Goal: Task Accomplishment & Management: Use online tool/utility

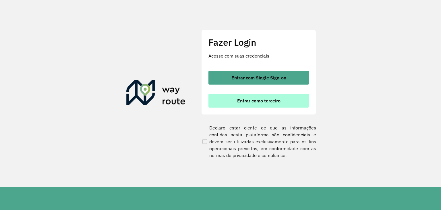
click at [268, 100] on span "Entrar como terceiro" at bounding box center [258, 100] width 43 height 5
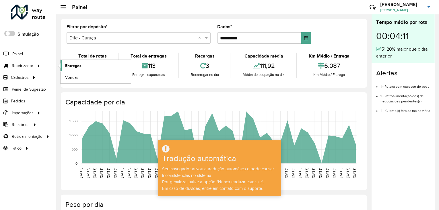
click at [69, 65] on font "Entregas" at bounding box center [73, 65] width 16 height 5
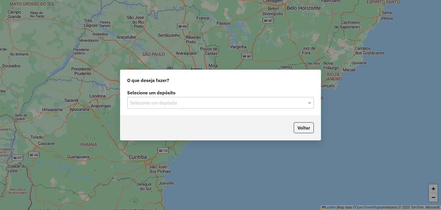
click at [212, 102] on input "text" at bounding box center [214, 102] width 169 height 7
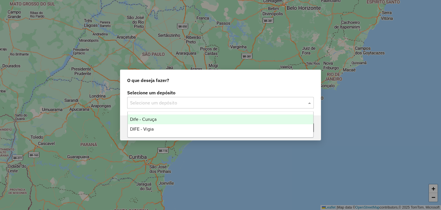
click at [196, 119] on div "Dife - Curuça" at bounding box center [221, 119] width 186 height 10
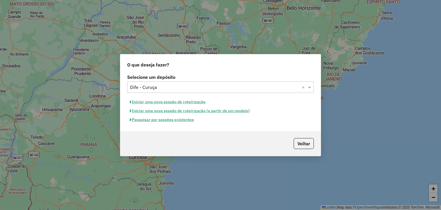
click at [169, 102] on button "Iniciar uma nova sessão de roteirização" at bounding box center [167, 101] width 81 height 9
select select "*"
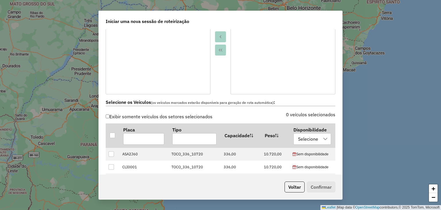
scroll to position [144, 0]
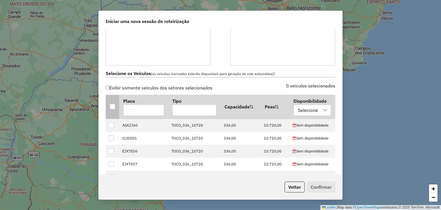
click at [112, 104] on div at bounding box center [112, 106] width 5 height 5
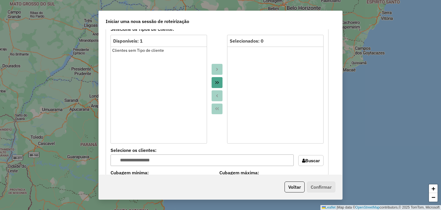
scroll to position [431, 0]
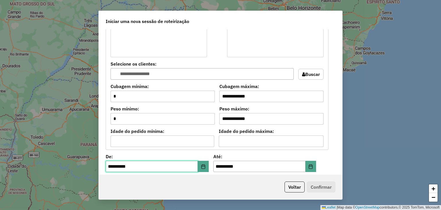
drag, startPoint x: 113, startPoint y: 164, endPoint x: 111, endPoint y: 185, distance: 21.4
click at [113, 166] on input "**********" at bounding box center [152, 165] width 92 height 11
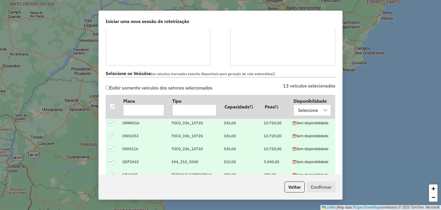
scroll to position [201, 0]
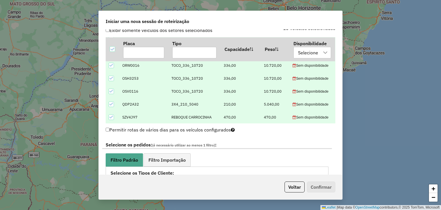
type input "**********"
click at [169, 160] on span "Filtro Importação" at bounding box center [166, 159] width 37 height 5
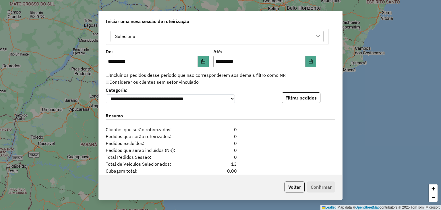
scroll to position [329, 0]
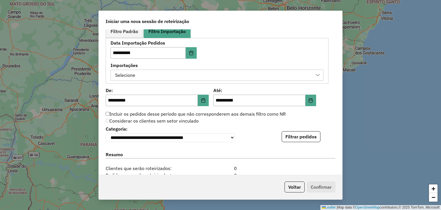
click at [195, 72] on div "Selecione" at bounding box center [212, 75] width 199 height 11
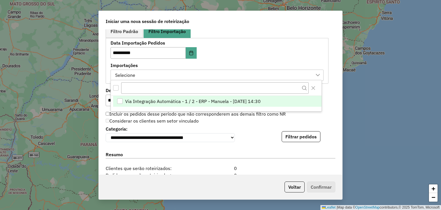
click at [185, 102] on span "Via Integração Automática - 1 / 2 - ERP - Manuela - 16/08/2025 14:30" at bounding box center [192, 101] width 135 height 7
click at [291, 136] on button "Filtrar pedidos" at bounding box center [301, 136] width 39 height 11
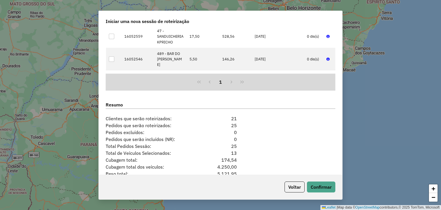
scroll to position [534, 0]
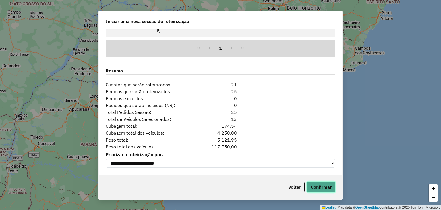
click at [319, 190] on button "Confirmar" at bounding box center [321, 186] width 28 height 11
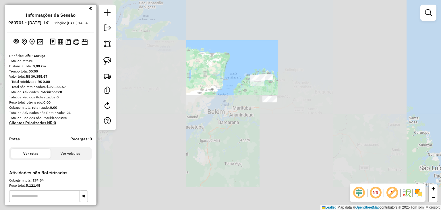
drag, startPoint x: 301, startPoint y: 158, endPoint x: 289, endPoint y: 101, distance: 57.5
click at [289, 101] on div "Janela de atendimento Grade de atendimento Capacidade Transportadoras Veículos …" at bounding box center [220, 105] width 441 height 210
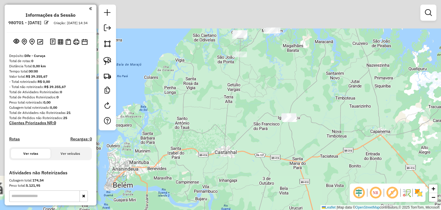
drag, startPoint x: 279, startPoint y: 93, endPoint x: 337, endPoint y: 160, distance: 88.5
click at [337, 160] on div "Janela de atendimento Grade de atendimento Capacidade Transportadoras Veículos …" at bounding box center [220, 105] width 441 height 210
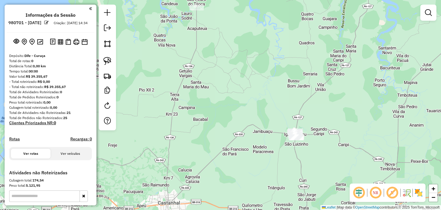
drag, startPoint x: 318, startPoint y: 142, endPoint x: 242, endPoint y: 99, distance: 87.0
click at [342, 153] on div "Janela de atendimento Grade de atendimento Capacidade Transportadoras Veículos …" at bounding box center [220, 105] width 441 height 210
click at [104, 59] on img at bounding box center [107, 61] width 8 height 8
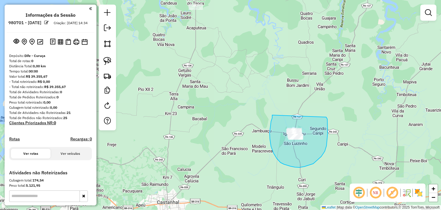
drag, startPoint x: 272, startPoint y: 115, endPoint x: 326, endPoint y: 117, distance: 53.4
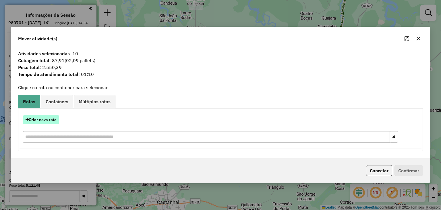
click at [53, 119] on button "Criar nova rota" at bounding box center [41, 119] width 36 height 9
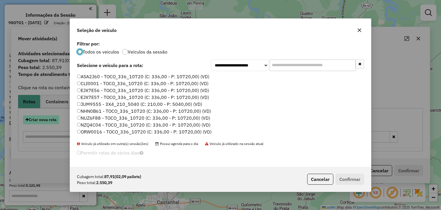
scroll to position [3, 2]
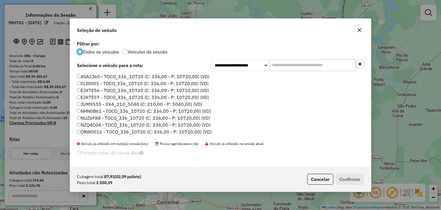
click at [361, 28] on icon "button" at bounding box center [359, 30] width 5 height 5
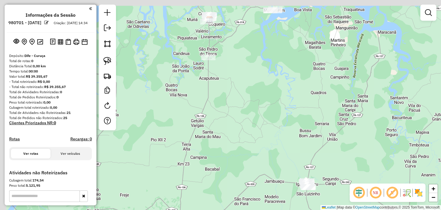
drag, startPoint x: 219, startPoint y: 55, endPoint x: 229, endPoint y: 110, distance: 56.0
click at [235, 125] on div "Janela de atendimento Grade de atendimento Capacidade Transportadoras Veículos …" at bounding box center [220, 105] width 441 height 210
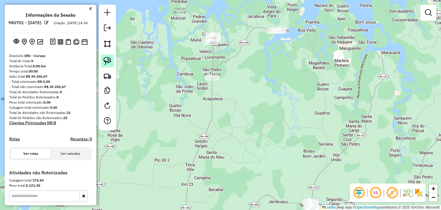
click at [106, 55] on link at bounding box center [107, 61] width 13 height 13
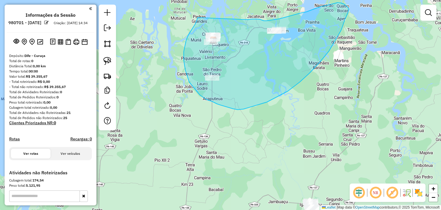
drag, startPoint x: 198, startPoint y: 18, endPoint x: 248, endPoint y: 20, distance: 50.3
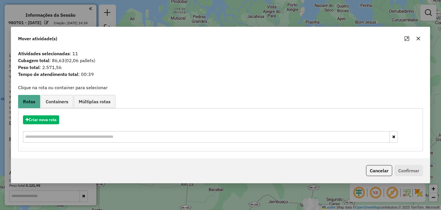
click at [420, 38] on button "button" at bounding box center [418, 38] width 9 height 9
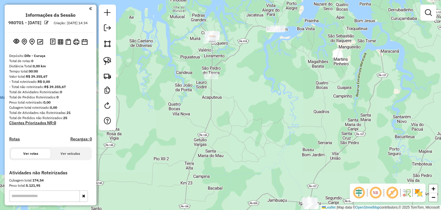
drag, startPoint x: 320, startPoint y: 152, endPoint x: 280, endPoint y: 104, distance: 61.9
click at [280, 106] on div "Janela de atendimento Grade de atendimento Capacidade Transportadoras Veículos …" at bounding box center [220, 105] width 441 height 210
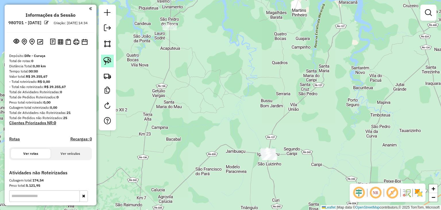
click at [105, 59] on img at bounding box center [107, 61] width 8 height 8
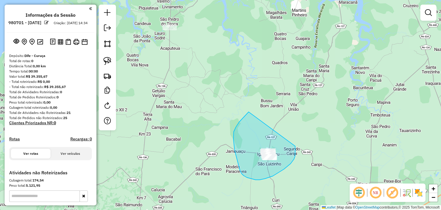
drag, startPoint x: 249, startPoint y: 112, endPoint x: 295, endPoint y: 145, distance: 57.2
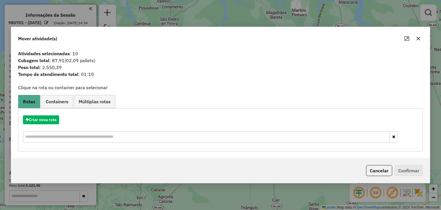
click at [419, 38] on icon "button" at bounding box center [418, 38] width 5 height 5
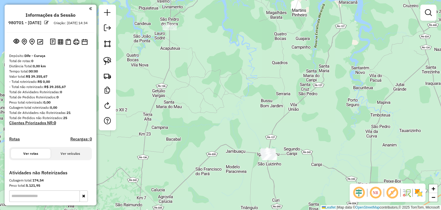
drag, startPoint x: 291, startPoint y: 129, endPoint x: 278, endPoint y: 108, distance: 25.0
click at [278, 109] on div "Janela de atendimento Grade de atendimento Capacidade Transportadoras Veículos …" at bounding box center [220, 105] width 441 height 210
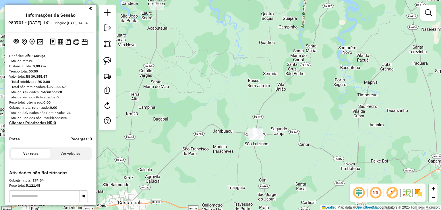
click at [277, 107] on div "Janela de atendimento Grade de atendimento Capacidade Transportadoras Veículos …" at bounding box center [220, 105] width 441 height 210
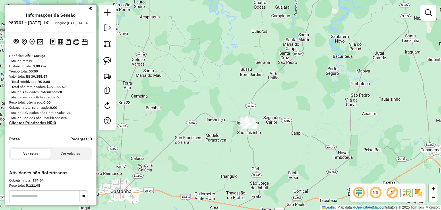
drag, startPoint x: 108, startPoint y: 61, endPoint x: 258, endPoint y: 78, distance: 151.3
click at [108, 61] on img at bounding box center [107, 61] width 8 height 8
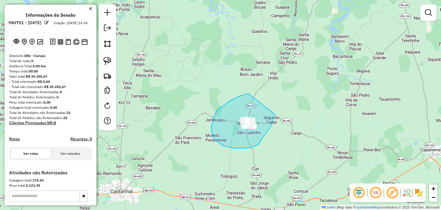
drag, startPoint x: 243, startPoint y: 95, endPoint x: 274, endPoint y: 112, distance: 35.6
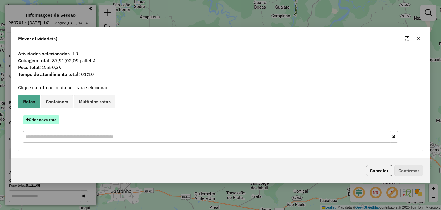
click at [48, 123] on button "Criar nova rota" at bounding box center [41, 119] width 36 height 9
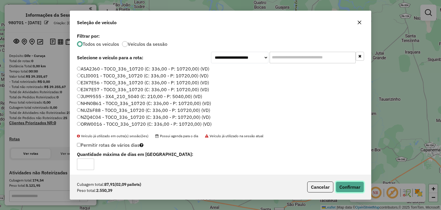
click at [354, 189] on button "Confirmar" at bounding box center [350, 186] width 28 height 11
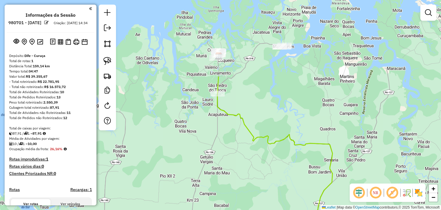
drag, startPoint x: 209, startPoint y: 64, endPoint x: 289, endPoint y: 173, distance: 135.4
click at [289, 173] on div "Janela de atendimento Grade de atendimento Capacidade Transportadoras Veículos …" at bounding box center [220, 105] width 441 height 210
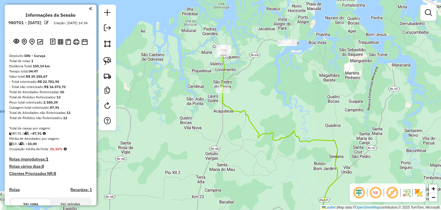
drag, startPoint x: 241, startPoint y: 54, endPoint x: 237, endPoint y: 48, distance: 7.4
click at [237, 48] on div "Janela de atendimento Grade de atendimento Capacidade Transportadoras Veículos …" at bounding box center [220, 105] width 441 height 210
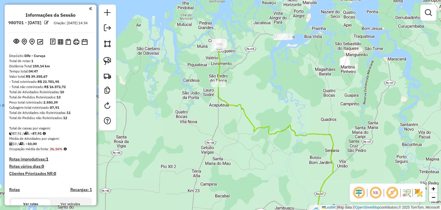
drag, startPoint x: 108, startPoint y: 59, endPoint x: 115, endPoint y: 58, distance: 6.7
click at [108, 59] on img at bounding box center [107, 61] width 8 height 8
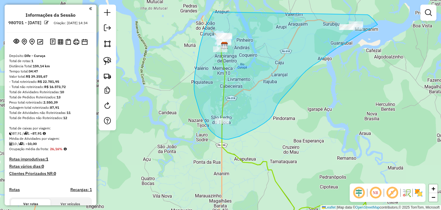
drag, startPoint x: 213, startPoint y: 12, endPoint x: 365, endPoint y: 12, distance: 151.9
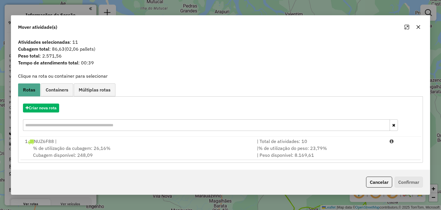
drag, startPoint x: 422, startPoint y: 26, endPoint x: 312, endPoint y: 40, distance: 110.3
click at [421, 26] on button "button" at bounding box center [418, 26] width 9 height 9
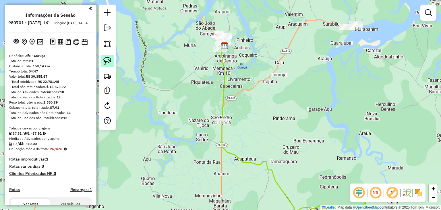
click at [109, 60] on img at bounding box center [107, 61] width 8 height 8
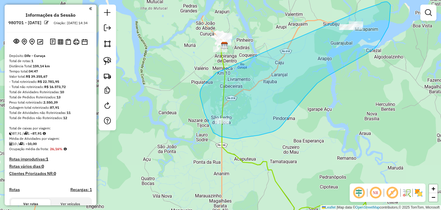
drag, startPoint x: 216, startPoint y: 73, endPoint x: 349, endPoint y: 16, distance: 144.3
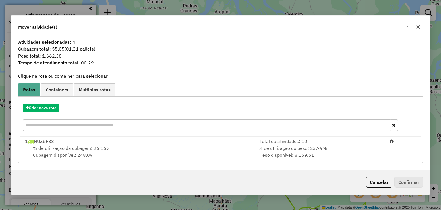
click at [418, 28] on icon "button" at bounding box center [418, 27] width 5 height 5
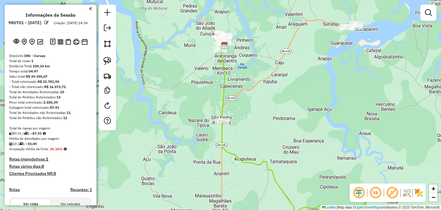
drag, startPoint x: 255, startPoint y: 53, endPoint x: 241, endPoint y: 69, distance: 22.1
click at [251, 74] on div "Janela de atendimento Grade de atendimento Capacidade Transportadoras Veículos …" at bounding box center [220, 105] width 441 height 210
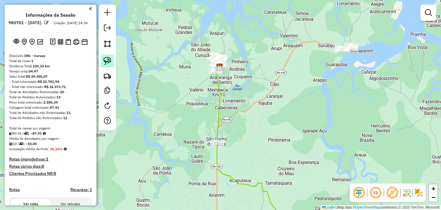
click at [109, 59] on img at bounding box center [107, 61] width 8 height 8
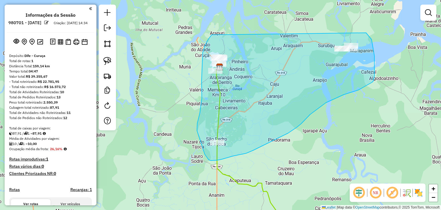
drag, startPoint x: 210, startPoint y: 36, endPoint x: 364, endPoint y: 31, distance: 153.9
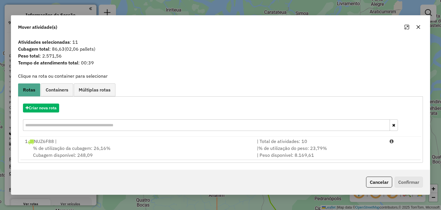
click at [419, 27] on icon "button" at bounding box center [418, 27] width 5 height 5
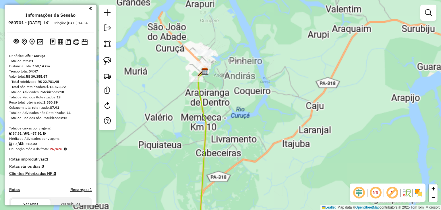
drag, startPoint x: 228, startPoint y: 55, endPoint x: 256, endPoint y: 104, distance: 55.8
click at [256, 104] on div "Janela de atendimento Grade de atendimento Capacidade Transportadoras Veículos …" at bounding box center [220, 105] width 441 height 210
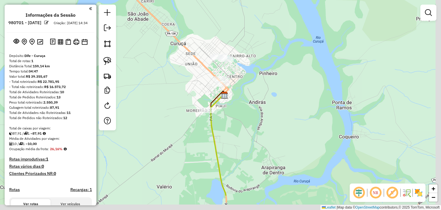
drag, startPoint x: 255, startPoint y: 111, endPoint x: 243, endPoint y: 75, distance: 37.9
click at [243, 75] on div "Janela de atendimento Grade de atendimento Capacidade Transportadoras Veículos …" at bounding box center [220, 105] width 441 height 210
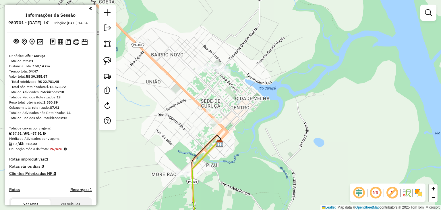
drag, startPoint x: 239, startPoint y: 61, endPoint x: 250, endPoint y: 88, distance: 29.9
click at [257, 94] on div "Janela de atendimento Grade de atendimento Capacidade Transportadoras Veículos …" at bounding box center [220, 105] width 441 height 210
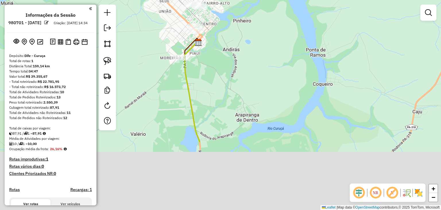
drag, startPoint x: 250, startPoint y: 133, endPoint x: 233, endPoint y: 33, distance: 101.4
click at [233, 33] on div "Janela de atendimento Grade de atendimento Capacidade Transportadoras Veículos …" at bounding box center [220, 105] width 441 height 210
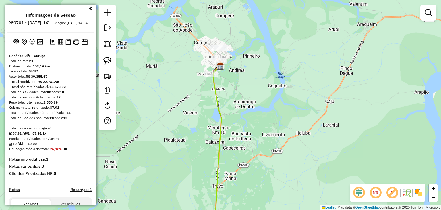
drag, startPoint x: 257, startPoint y: 111, endPoint x: 242, endPoint y: 69, distance: 43.8
click at [242, 69] on div "Janela de atendimento Grade de atendimento Capacidade Transportadoras Veículos …" at bounding box center [220, 105] width 441 height 210
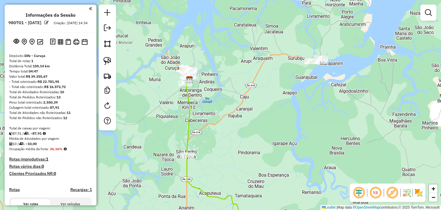
drag, startPoint x: 295, startPoint y: 96, endPoint x: 254, endPoint y: 111, distance: 43.7
click at [254, 111] on div "Janela de atendimento Grade de atendimento Capacidade Transportadoras Veículos …" at bounding box center [220, 105] width 441 height 210
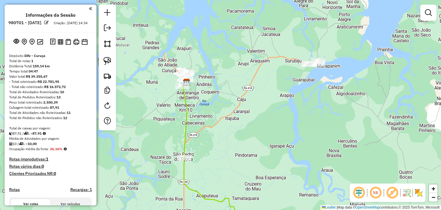
drag, startPoint x: 299, startPoint y: 73, endPoint x: 239, endPoint y: 97, distance: 63.6
click at [239, 97] on div "Janela de atendimento Grade de atendimento Capacidade Transportadoras Veículos …" at bounding box center [220, 105] width 441 height 210
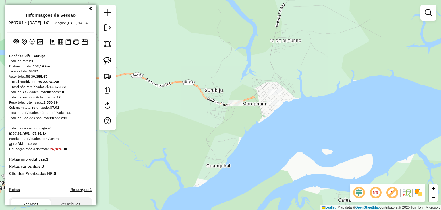
drag, startPoint x: 234, startPoint y: 98, endPoint x: 256, endPoint y: 115, distance: 28.2
click at [256, 115] on div "Janela de atendimento Grade de atendimento Capacidade Transportadoras Veículos …" at bounding box center [220, 105] width 441 height 210
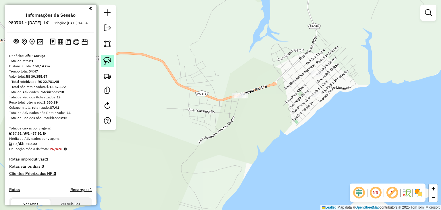
click at [104, 59] on img at bounding box center [107, 61] width 8 height 8
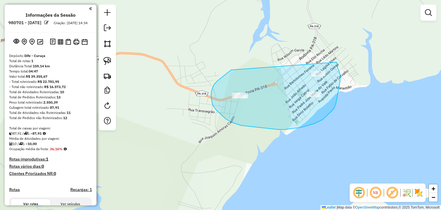
drag, startPoint x: 228, startPoint y: 72, endPoint x: 336, endPoint y: 62, distance: 108.7
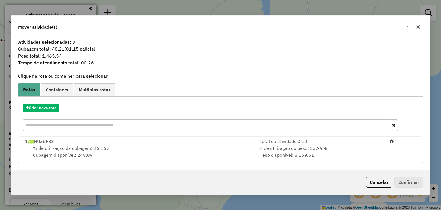
click at [419, 26] on icon "button" at bounding box center [418, 27] width 4 height 4
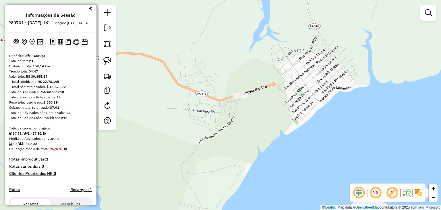
drag, startPoint x: 206, startPoint y: 92, endPoint x: 235, endPoint y: 123, distance: 42.7
click at [235, 123] on div "Janela de atendimento Grade de atendimento Capacidade Transportadoras Veículos …" at bounding box center [220, 105] width 441 height 210
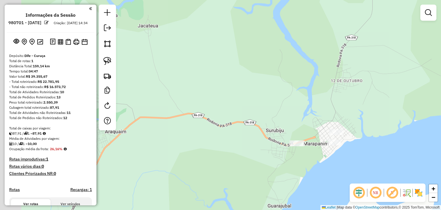
drag, startPoint x: 195, startPoint y: 77, endPoint x: 252, endPoint y: 105, distance: 63.8
click at [252, 105] on div "Janela de atendimento Grade de atendimento Capacidade Transportadoras Veículos …" at bounding box center [220, 105] width 441 height 210
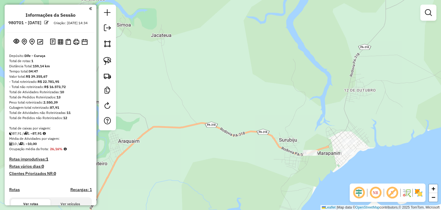
drag, startPoint x: 162, startPoint y: 86, endPoint x: 238, endPoint y: 93, distance: 76.4
click at [238, 93] on div "Janela de atendimento Grade de atendimento Capacidade Transportadoras Veículos …" at bounding box center [220, 105] width 441 height 210
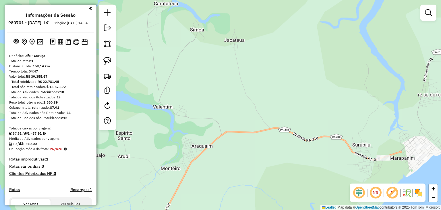
drag, startPoint x: 394, startPoint y: 73, endPoint x: 333, endPoint y: 28, distance: 75.7
click at [335, 28] on div "Janela de atendimento Grade de atendimento Capacidade Transportadoras Veículos …" at bounding box center [220, 105] width 441 height 210
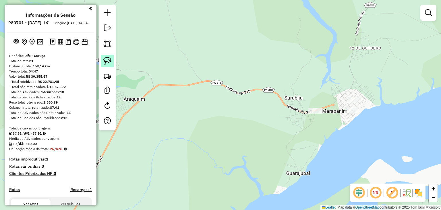
click at [109, 62] on img at bounding box center [107, 61] width 8 height 8
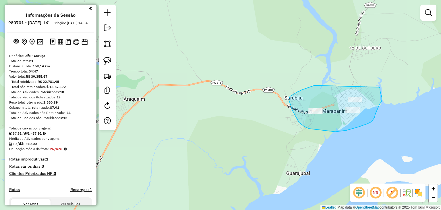
drag, startPoint x: 314, startPoint y: 85, endPoint x: 379, endPoint y: 86, distance: 64.3
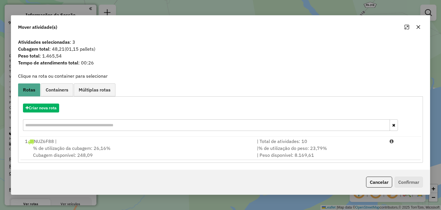
click at [420, 28] on icon "button" at bounding box center [418, 27] width 5 height 5
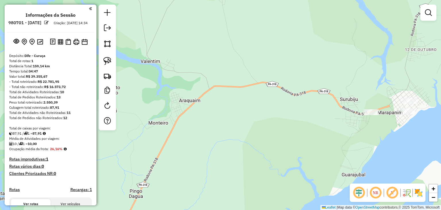
drag, startPoint x: 224, startPoint y: 110, endPoint x: 318, endPoint y: 86, distance: 96.8
click at [318, 86] on div "Janela de atendimento Grade de atendimento Capacidade Transportadoras Veículos …" at bounding box center [220, 105] width 441 height 210
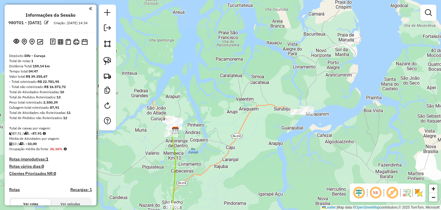
drag, startPoint x: 216, startPoint y: 111, endPoint x: 286, endPoint y: 123, distance: 71.7
click at [289, 124] on div "Janela de atendimento Grade de atendimento Capacidade Transportadoras Veículos …" at bounding box center [220, 105] width 441 height 210
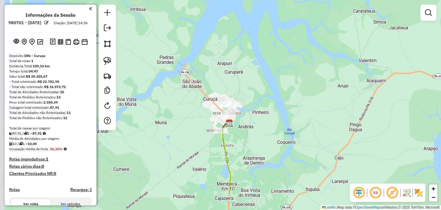
drag, startPoint x: 245, startPoint y: 138, endPoint x: 192, endPoint y: 56, distance: 98.2
click at [243, 83] on div "Janela de atendimento Grade de atendimento Capacidade Transportadoras Veículos …" at bounding box center [220, 105] width 441 height 210
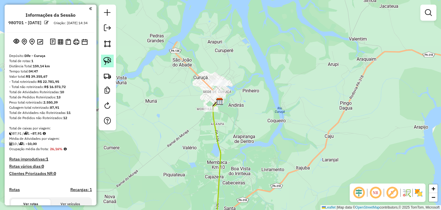
drag, startPoint x: 109, startPoint y: 61, endPoint x: 113, endPoint y: 61, distance: 3.5
click at [109, 61] on img at bounding box center [107, 61] width 8 height 8
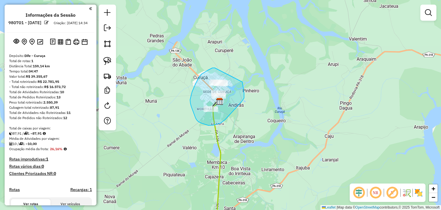
drag, startPoint x: 211, startPoint y: 69, endPoint x: 240, endPoint y: 74, distance: 29.7
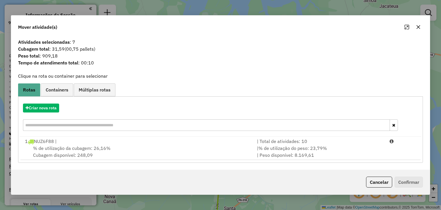
click at [419, 27] on icon "button" at bounding box center [418, 27] width 5 height 5
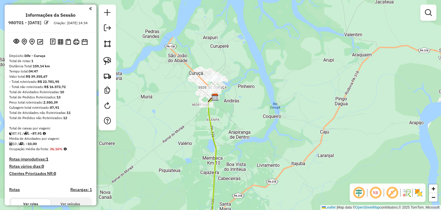
drag, startPoint x: 374, startPoint y: 108, endPoint x: 311, endPoint y: 55, distance: 82.0
click at [311, 55] on div "Janela de atendimento Grade de atendimento Capacidade Transportadoras Veículos …" at bounding box center [220, 105] width 441 height 210
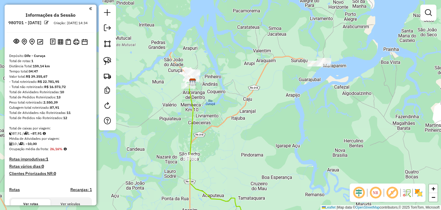
drag, startPoint x: 312, startPoint y: 67, endPoint x: 275, endPoint y: 89, distance: 42.6
click at [276, 89] on div "Janela de atendimento Grade de atendimento Capacidade Transportadoras Veículos …" at bounding box center [220, 105] width 441 height 210
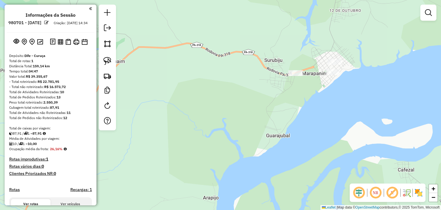
drag, startPoint x: 329, startPoint y: 66, endPoint x: 299, endPoint y: 69, distance: 30.0
click at [299, 69] on div "Janela de atendimento Grade de atendimento Capacidade Transportadoras Veículos …" at bounding box center [220, 105] width 441 height 210
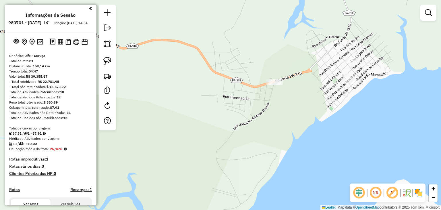
click at [312, 80] on div "Janela de atendimento Grade de atendimento Capacidade Transportadoras Veículos …" at bounding box center [220, 105] width 441 height 210
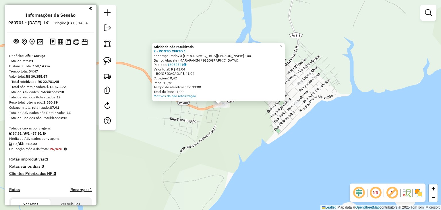
click at [230, 115] on div "Atividade não roteirizada 2 - PONTO CERTO 1 Endereço: rodovia castanhal marapan…" at bounding box center [220, 105] width 441 height 210
drag, startPoint x: 237, startPoint y: 117, endPoint x: 243, endPoint y: 117, distance: 6.7
click at [237, 118] on div "Atividade não roteirizada 2 - PONTO CERTO 1 Endereço: rodovia castanhal marapan…" at bounding box center [220, 105] width 441 height 210
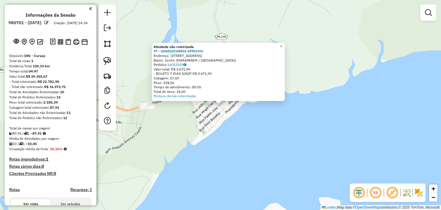
click at [189, 122] on div "Atividade não roteirizada 47 - SANDUICHERIA KPRICHO Endereço: AV BARAO DO RIO B…" at bounding box center [220, 105] width 441 height 210
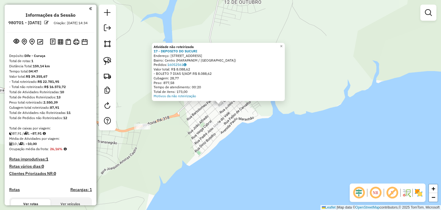
click at [181, 129] on div "Atividade não roteirizada 17 - DEPOSITO DO SUCURI Endereço: AV BARAO DE RIO BRA…" at bounding box center [220, 105] width 441 height 210
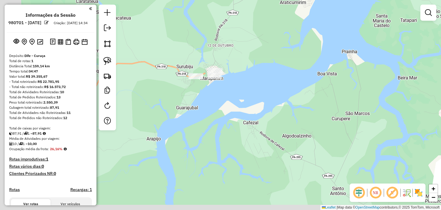
drag, startPoint x: 215, startPoint y: 144, endPoint x: 256, endPoint y: 89, distance: 68.1
click at [256, 90] on div "Janela de atendimento Grade de atendimento Capacidade Transportadoras Veículos …" at bounding box center [220, 105] width 441 height 210
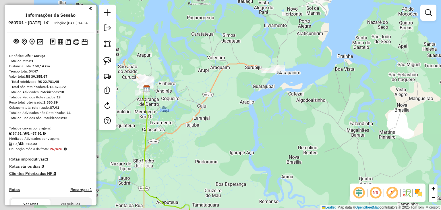
drag, startPoint x: 186, startPoint y: 116, endPoint x: 245, endPoint y: 99, distance: 61.8
click at [245, 99] on div "Janela de atendimento Grade de atendimento Capacidade Transportadoras Veículos …" at bounding box center [220, 105] width 441 height 210
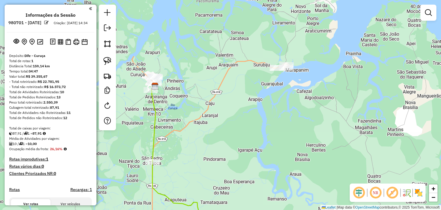
drag, startPoint x: 183, startPoint y: 104, endPoint x: 204, endPoint y: 98, distance: 22.4
click at [201, 98] on div "Janela de atendimento Grade de atendimento Capacidade Transportadoras Veículos …" at bounding box center [220, 105] width 441 height 210
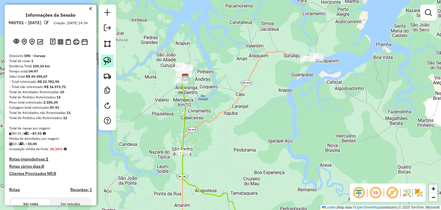
click at [103, 56] on link at bounding box center [107, 61] width 13 height 13
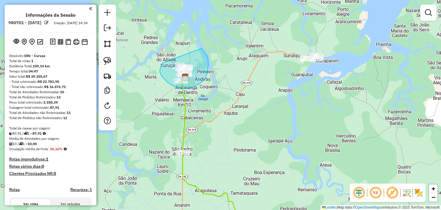
drag, startPoint x: 164, startPoint y: 62, endPoint x: 201, endPoint y: 48, distance: 39.4
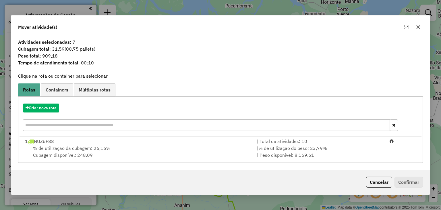
click at [417, 26] on icon "button" at bounding box center [418, 27] width 5 height 5
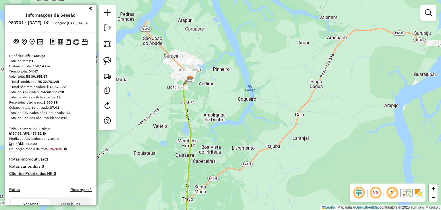
drag, startPoint x: 197, startPoint y: 89, endPoint x: 207, endPoint y: 109, distance: 23.0
click at [207, 109] on div "Janela de atendimento Grade de atendimento Capacidade Transportadoras Veículos …" at bounding box center [220, 105] width 441 height 210
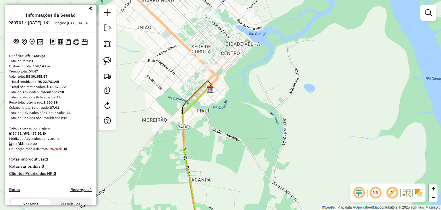
drag, startPoint x: 198, startPoint y: 115, endPoint x: 204, endPoint y: 113, distance: 7.0
click at [204, 113] on div "Janela de atendimento Grade de atendimento Capacidade Transportadoras Veículos …" at bounding box center [220, 105] width 441 height 210
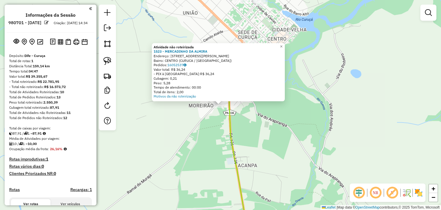
click at [271, 109] on div "Atividade não roteirizada 1523 - MERCADINHO DA ALMIRA Endereço: Rua Almirante B…" at bounding box center [220, 105] width 441 height 210
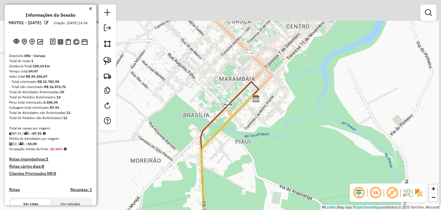
drag, startPoint x: 243, startPoint y: 98, endPoint x: 214, endPoint y: 146, distance: 56.2
click at [214, 146] on div "Janela de atendimento Grade de atendimento Capacidade Transportadoras Veículos …" at bounding box center [220, 105] width 441 height 210
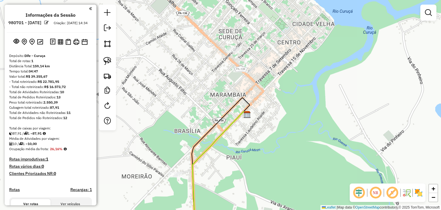
drag, startPoint x: 224, startPoint y: 98, endPoint x: 219, endPoint y: 110, distance: 13.9
click at [219, 110] on div "Janela de atendimento Grade de atendimento Capacidade Transportadoras Veículos …" at bounding box center [220, 105] width 441 height 210
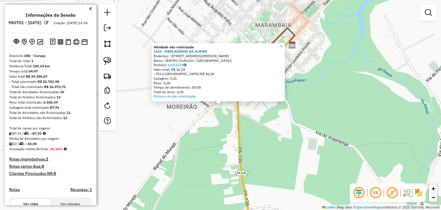
click at [207, 128] on div "Atividade não roteirizada 1523 - MERCADINHO DA ALMIRA Endereço: Rua Almirante B…" at bounding box center [220, 105] width 441 height 210
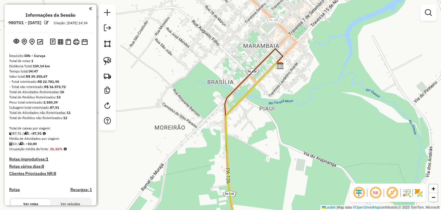
drag, startPoint x: 271, startPoint y: 80, endPoint x: 210, endPoint y: 197, distance: 131.5
click at [210, 197] on div "Janela de atendimento Grade de atendimento Capacidade Transportadoras Veículos …" at bounding box center [220, 105] width 441 height 210
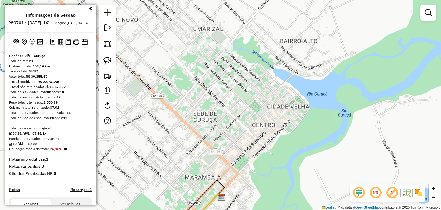
drag, startPoint x: 223, startPoint y: 142, endPoint x: 214, endPoint y: 176, distance: 35.5
click at [214, 176] on div "Janela de atendimento Grade de atendimento Capacidade Transportadoras Veículos …" at bounding box center [220, 105] width 441 height 210
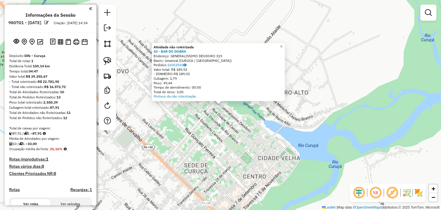
click at [201, 125] on div "Atividade não roteirizada 53 - BAR DO DOBRA Endereço: GENERALISSIMO DEODORO 319…" at bounding box center [220, 105] width 441 height 210
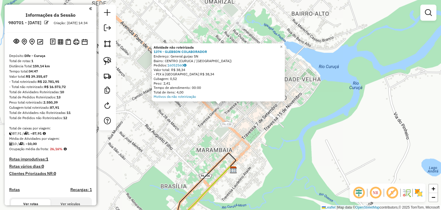
click at [248, 116] on div "Atividade não roteirizada 1374 - GLEBSON COLABORADOR Endereço: General gurjao S…" at bounding box center [220, 105] width 441 height 210
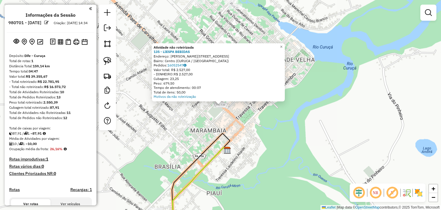
click at [226, 125] on div "Atividade não roteirizada 135 - LIESPA BEBIDAS Endereço: Paes De Carvalho 10 Ba…" at bounding box center [220, 105] width 441 height 210
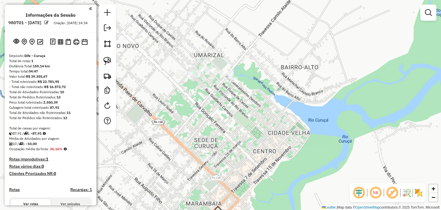
drag, startPoint x: 265, startPoint y: 32, endPoint x: 260, endPoint y: 111, distance: 78.6
click at [260, 111] on div "Janela de atendimento Grade de atendimento Capacidade Transportadoras Veículos …" at bounding box center [220, 105] width 441 height 210
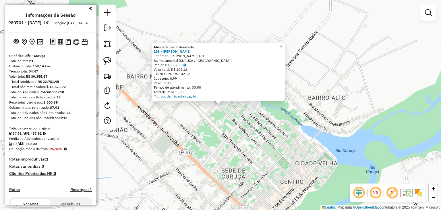
click at [214, 131] on div "Atividade não roteirizada 198 - CASA TORRES Endereço: BENEDITO DE OLIVEIRA 101 …" at bounding box center [220, 105] width 441 height 210
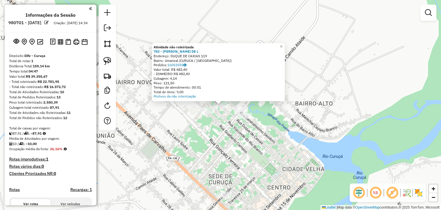
click at [224, 134] on div "Atividade não roteirizada 782 - HELEN CRISTIANE DE L Endereço: DUQUE DE CAXIAS …" at bounding box center [220, 105] width 441 height 210
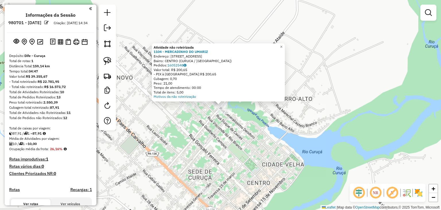
drag, startPoint x: 215, startPoint y: 149, endPoint x: 216, endPoint y: 143, distance: 5.9
click at [216, 148] on div "Atividade não roteirizada 1104 - MERCADINHO DO UMARIZ Endereço: Rua Generalissi…" at bounding box center [220, 105] width 441 height 210
click at [227, 113] on div at bounding box center [225, 111] width 14 height 6
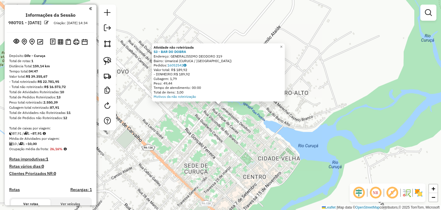
click at [223, 141] on div "Atividade não roteirizada 53 - BAR DO DOBRA Endereço: GENERALISSIMO DEODORO 319…" at bounding box center [220, 105] width 441 height 210
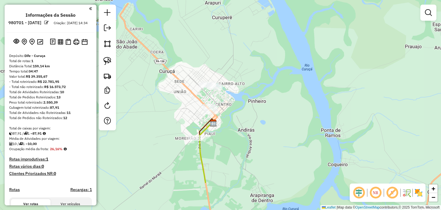
drag, startPoint x: 248, startPoint y: 152, endPoint x: 244, endPoint y: 94, distance: 58.1
click at [245, 95] on div "Janela de atendimento Grade de atendimento Capacidade Transportadoras Veículos …" at bounding box center [220, 105] width 441 height 210
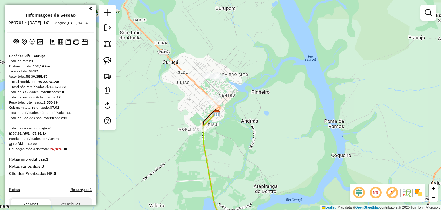
drag, startPoint x: 104, startPoint y: 60, endPoint x: 140, endPoint y: 63, distance: 35.7
click at [104, 60] on img at bounding box center [107, 61] width 8 height 8
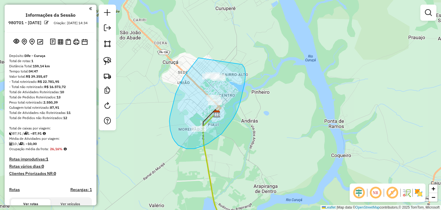
drag, startPoint x: 198, startPoint y: 58, endPoint x: 241, endPoint y: 64, distance: 43.2
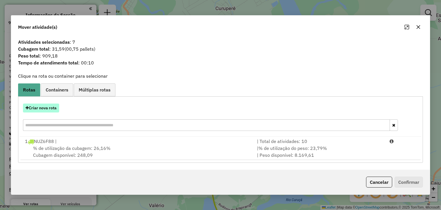
click at [56, 110] on button "Criar nova rota" at bounding box center [41, 107] width 36 height 9
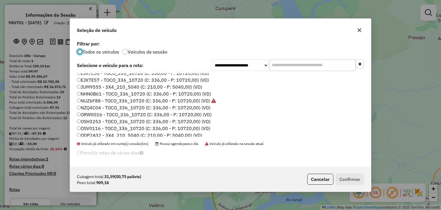
scroll to position [26, 0]
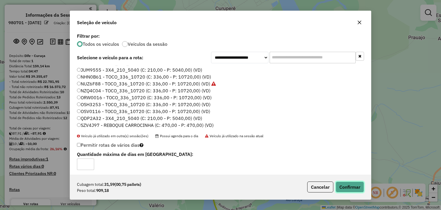
click at [350, 184] on button "Confirmar" at bounding box center [350, 186] width 28 height 11
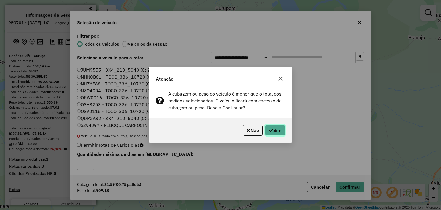
click at [273, 129] on button "Sim" at bounding box center [275, 130] width 20 height 11
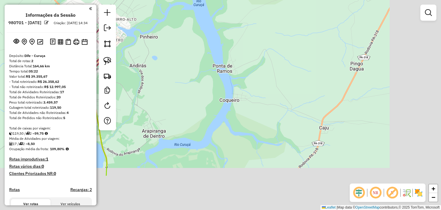
drag, startPoint x: 336, startPoint y: 131, endPoint x: 218, endPoint y: 73, distance: 131.1
click at [218, 73] on div "Janela de atendimento Grade de atendimento Capacidade Transportadoras Veículos …" at bounding box center [220, 105] width 441 height 210
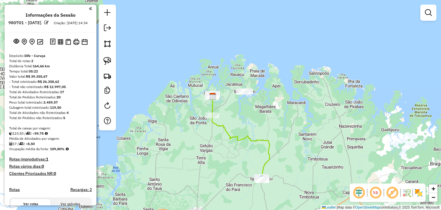
drag, startPoint x: 299, startPoint y: 76, endPoint x: 260, endPoint y: 94, distance: 42.5
click at [260, 94] on div "Janela de atendimento Grade de atendimento Capacidade Transportadoras Veículos …" at bounding box center [220, 105] width 441 height 210
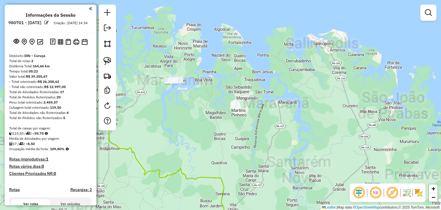
drag, startPoint x: 227, startPoint y: 88, endPoint x: 280, endPoint y: 76, distance: 53.8
click at [280, 75] on div "Janela de atendimento Grade de atendimento Capacidade Transportadoras Veículos …" at bounding box center [220, 105] width 441 height 210
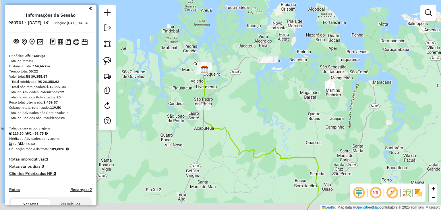
drag, startPoint x: 187, startPoint y: 127, endPoint x: 219, endPoint y: 121, distance: 31.9
click at [219, 121] on div "Janela de atendimento Grade de atendimento Capacidade Transportadoras Veículos …" at bounding box center [220, 105] width 441 height 210
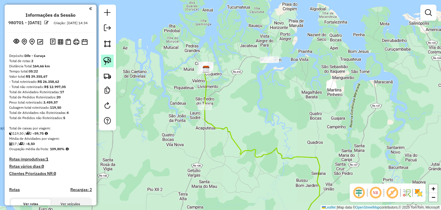
click at [102, 55] on link at bounding box center [107, 61] width 13 height 13
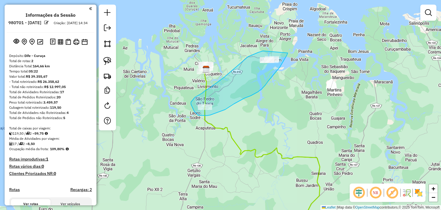
drag, startPoint x: 263, startPoint y: 51, endPoint x: 291, endPoint y: 47, distance: 27.8
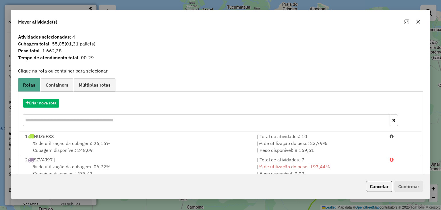
click at [418, 22] on icon "button" at bounding box center [418, 22] width 4 height 4
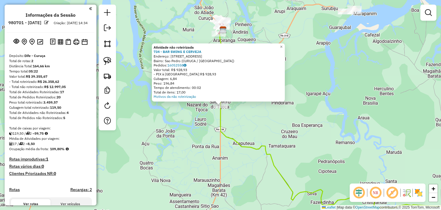
click at [339, 116] on div "Atividade não roteirizada 734 - BAR SWING E CERVEJA Endereço: RUA RODOVIA CASTA…" at bounding box center [220, 105] width 441 height 210
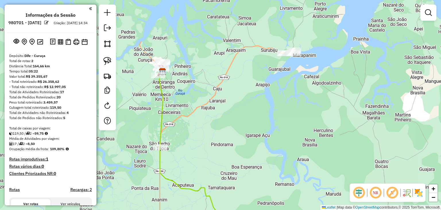
drag, startPoint x: 342, startPoint y: 51, endPoint x: 233, endPoint y: 128, distance: 134.0
click at [234, 128] on div "Janela de atendimento Grade de atendimento Capacidade Transportadoras Veículos …" at bounding box center [220, 105] width 441 height 210
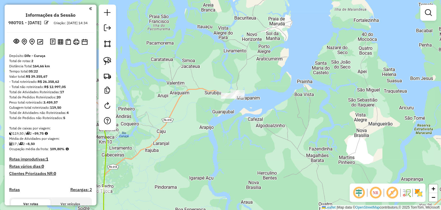
drag, startPoint x: 106, startPoint y: 57, endPoint x: 189, endPoint y: 65, distance: 83.9
click at [106, 57] on img at bounding box center [107, 61] width 8 height 8
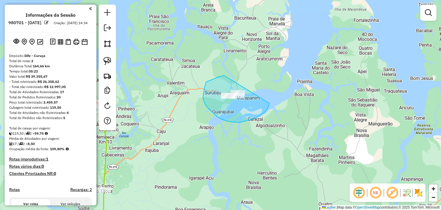
drag, startPoint x: 205, startPoint y: 86, endPoint x: 268, endPoint y: 85, distance: 62.9
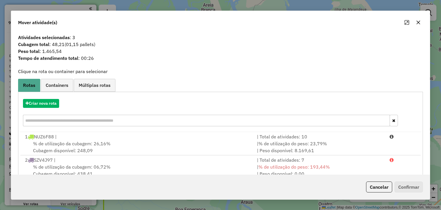
click at [418, 23] on icon "button" at bounding box center [418, 22] width 4 height 4
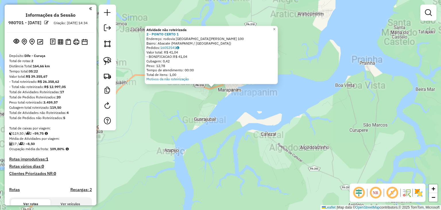
click at [227, 119] on div "Atividade não roteirizada 2 - PONTO CERTO 1 Endereço: rodovia castanhal marapan…" at bounding box center [220, 105] width 441 height 210
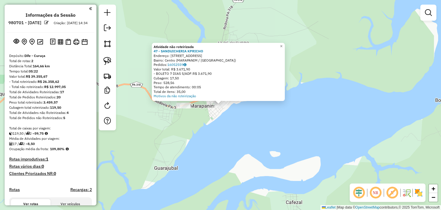
drag, startPoint x: 249, startPoint y: 117, endPoint x: 246, endPoint y: 117, distance: 2.9
click at [249, 117] on div "Atividade não roteirizada 47 - SANDUICHERIA KPRICHO Endereço: AV BARAO DO RIO B…" at bounding box center [220, 105] width 441 height 210
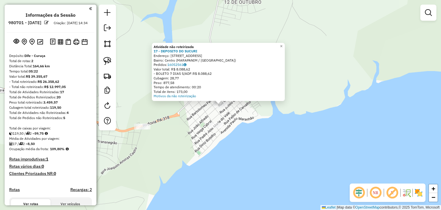
click at [289, 153] on div "Atividade não roteirizada 17 - DEPOSITO DO SUCURI Endereço: AV BARAO DE RIO BRA…" at bounding box center [220, 105] width 441 height 210
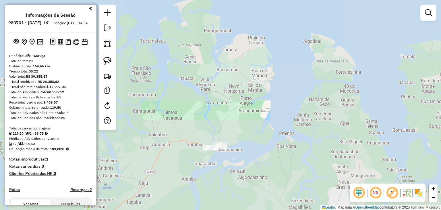
drag, startPoint x: 261, startPoint y: 162, endPoint x: 237, endPoint y: 69, distance: 95.8
click at [237, 71] on div "Janela de atendimento Grade de atendimento Capacidade Transportadoras Veículos …" at bounding box center [220, 105] width 441 height 210
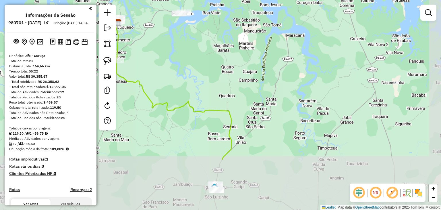
drag, startPoint x: 280, startPoint y: 153, endPoint x: 246, endPoint y: 81, distance: 79.9
click at [246, 81] on div "Janela de atendimento Grade de atendimento Capacidade Transportadoras Veículos …" at bounding box center [220, 105] width 441 height 210
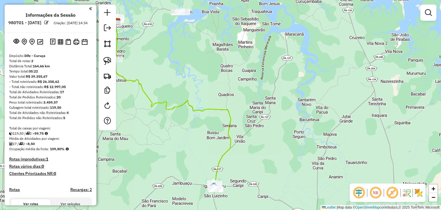
drag, startPoint x: 262, startPoint y: 170, endPoint x: 255, endPoint y: 137, distance: 33.9
click at [255, 138] on div "Janela de atendimento Grade de atendimento Capacidade Transportadoras Veículos …" at bounding box center [220, 105] width 441 height 210
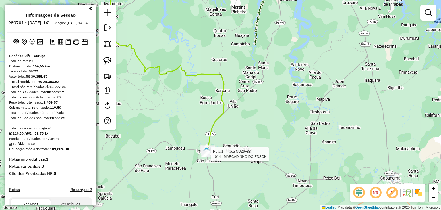
select select "**********"
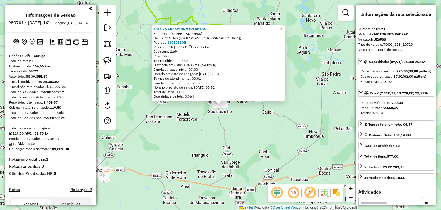
click at [205, 155] on div "Rota 1 - Placa NUZ6F88 1014 - MARCADINHO DO EDSON 1014 - MARCADINHO DO EDSON En…" at bounding box center [220, 105] width 441 height 210
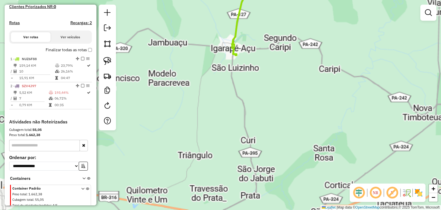
scroll to position [188, 0]
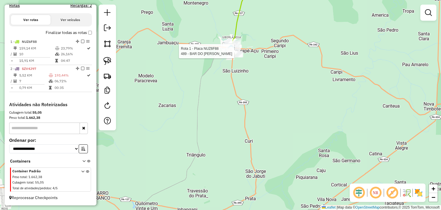
select select "**********"
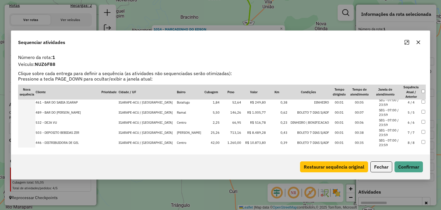
scroll to position [57, 0]
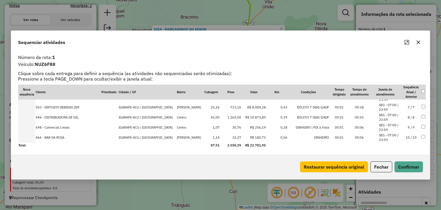
click at [419, 41] on icon "button" at bounding box center [418, 42] width 4 height 4
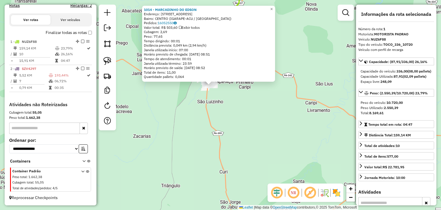
drag, startPoint x: 282, startPoint y: 144, endPoint x: 258, endPoint y: 96, distance: 53.0
click at [259, 90] on div "1014 - MARCADINHO DO EDSON Endereço: Rua Sao Joao 61 Bairro: CENTRO (IGARAPE-AC…" at bounding box center [220, 105] width 441 height 210
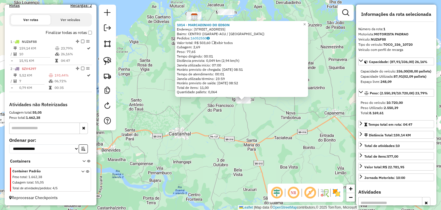
click at [279, 107] on div "1014 - MARCADINHO DO EDSON Endereço: Rua Sao Joao 61 Bairro: CENTRO (IGARAPE-AC…" at bounding box center [220, 105] width 441 height 210
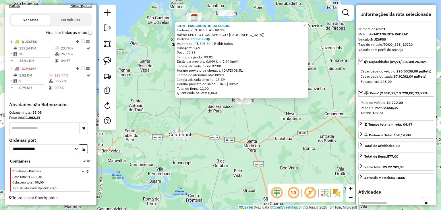
click at [257, 110] on div "1014 - MARCADINHO DO EDSON Endereço: Rua Sao Joao 61 Bairro: CENTRO (IGARAPE-AC…" at bounding box center [220, 105] width 441 height 210
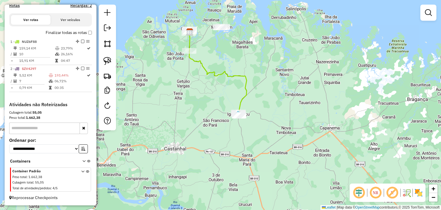
drag, startPoint x: 224, startPoint y: 34, endPoint x: 220, endPoint y: 48, distance: 14.8
click at [220, 48] on div "Janela de atendimento Grade de atendimento Capacidade Transportadoras Veículos …" at bounding box center [220, 105] width 441 height 210
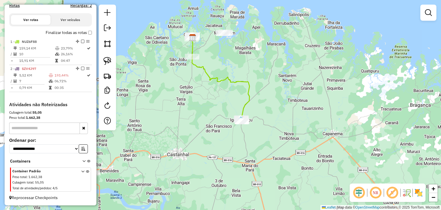
drag, startPoint x: 257, startPoint y: 61, endPoint x: 269, endPoint y: 84, distance: 25.3
click at [269, 84] on div "Janela de atendimento Grade de atendimento Capacidade Transportadoras Veículos …" at bounding box center [220, 105] width 441 height 210
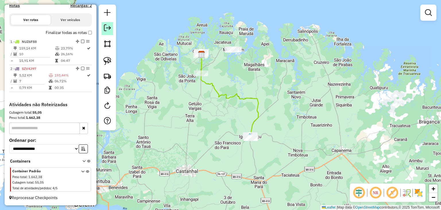
click at [107, 27] on em at bounding box center [107, 27] width 7 height 7
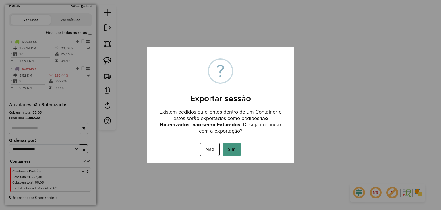
click at [234, 148] on button "Sim" at bounding box center [231, 148] width 18 height 13
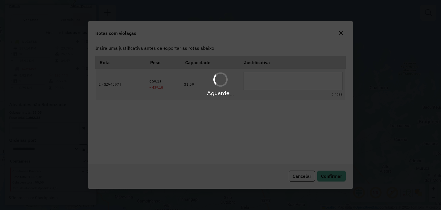
scroll to position [0, 0]
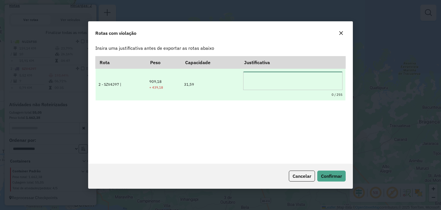
click at [271, 80] on textarea at bounding box center [292, 80] width 99 height 18
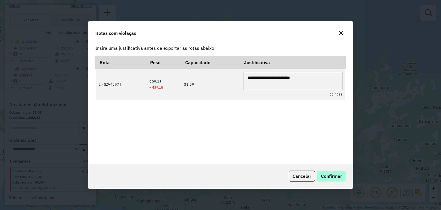
type textarea "**********"
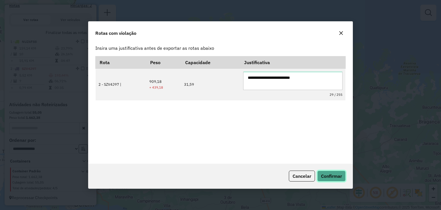
click at [336, 175] on span "Confirmar" at bounding box center [331, 176] width 21 height 6
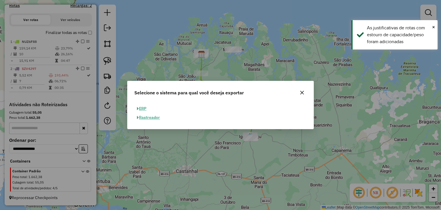
click at [144, 108] on button "ERP" at bounding box center [141, 108] width 15 height 9
select select "**"
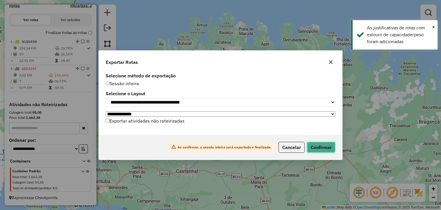
click at [327, 151] on button "Confirmar" at bounding box center [321, 147] width 28 height 11
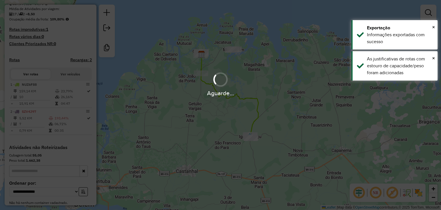
scroll to position [179, 0]
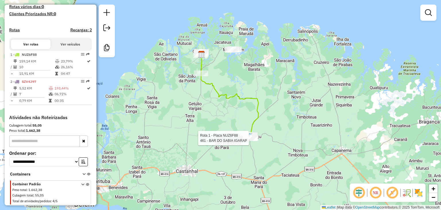
select select "**********"
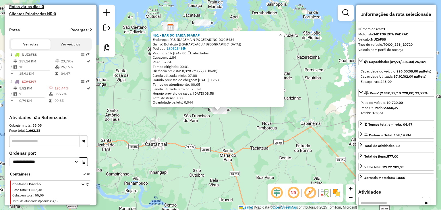
drag, startPoint x: 157, startPoint y: 125, endPoint x: 170, endPoint y: 175, distance: 51.2
click at [170, 175] on div "Rota 1 - Placa NUZ6F88 461 - BAR DO SABIA IGARAP 461 - BAR DO SABIA IGARAP Ende…" at bounding box center [220, 105] width 441 height 210
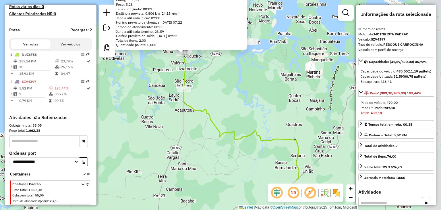
drag, startPoint x: 277, startPoint y: 141, endPoint x: 240, endPoint y: 90, distance: 63.4
click at [240, 90] on div "1523 - MERCADINHO DA ALMIRA Endereço: Rua Almirante Barroso 29 Bairro: CENTRO (…" at bounding box center [220, 105] width 441 height 210
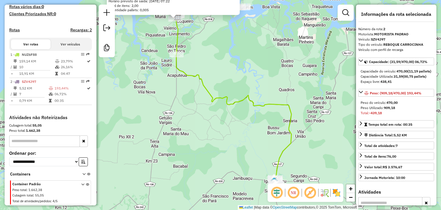
drag, startPoint x: 274, startPoint y: 108, endPoint x: 272, endPoint y: 115, distance: 6.5
click at [270, 80] on icon at bounding box center [233, 100] width 115 height 167
